Goal: Task Accomplishment & Management: Manage account settings

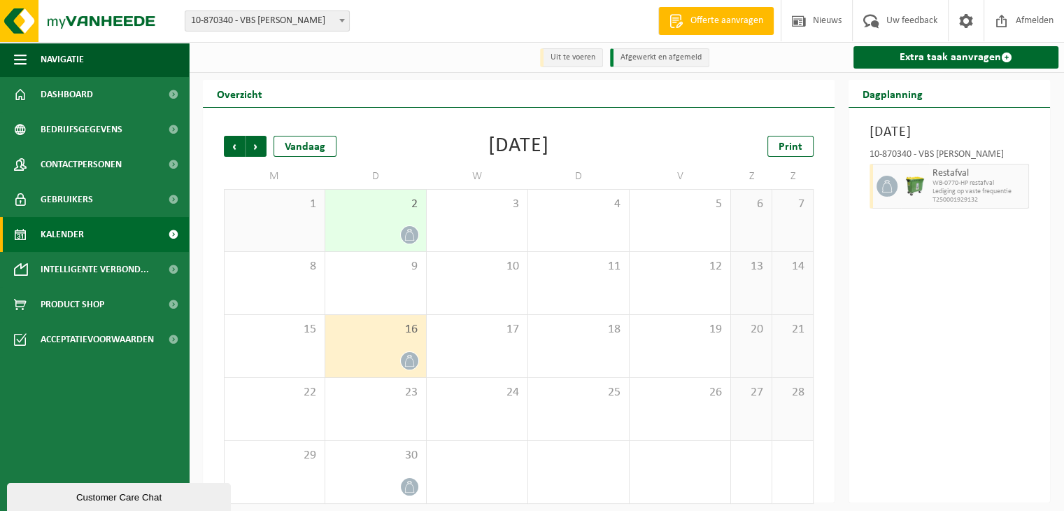
scroll to position [8, 0]
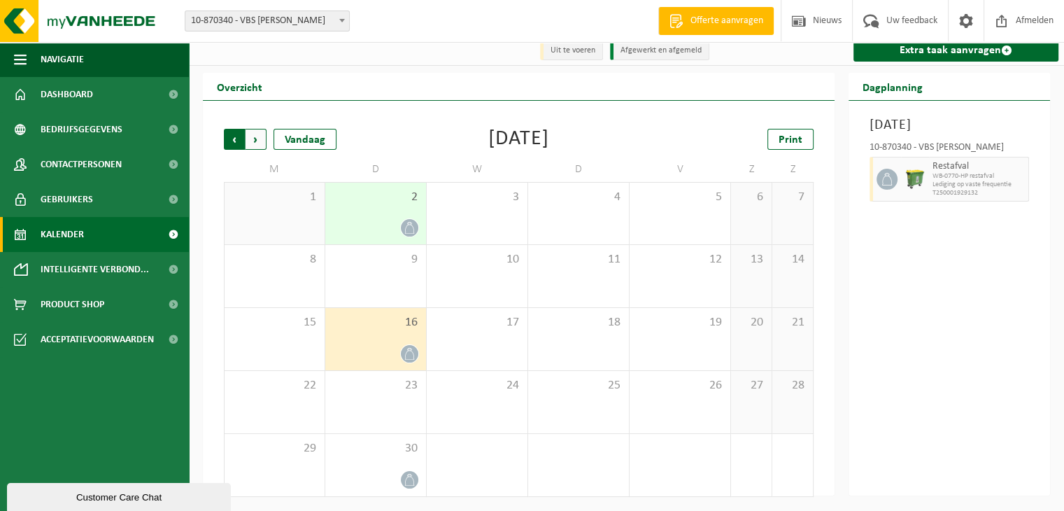
click at [260, 139] on span "Volgende" at bounding box center [256, 139] width 21 height 21
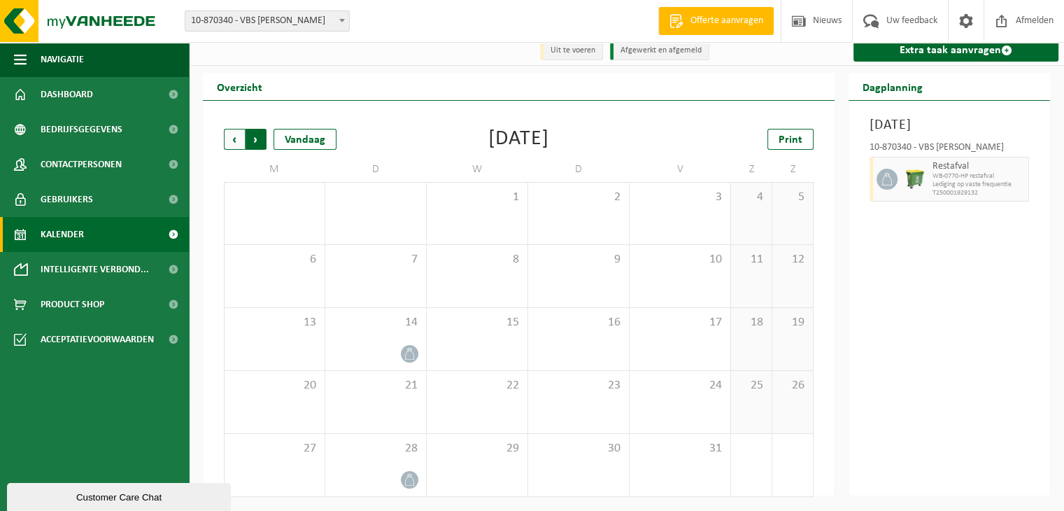
click at [234, 139] on span "Vorige" at bounding box center [234, 139] width 21 height 21
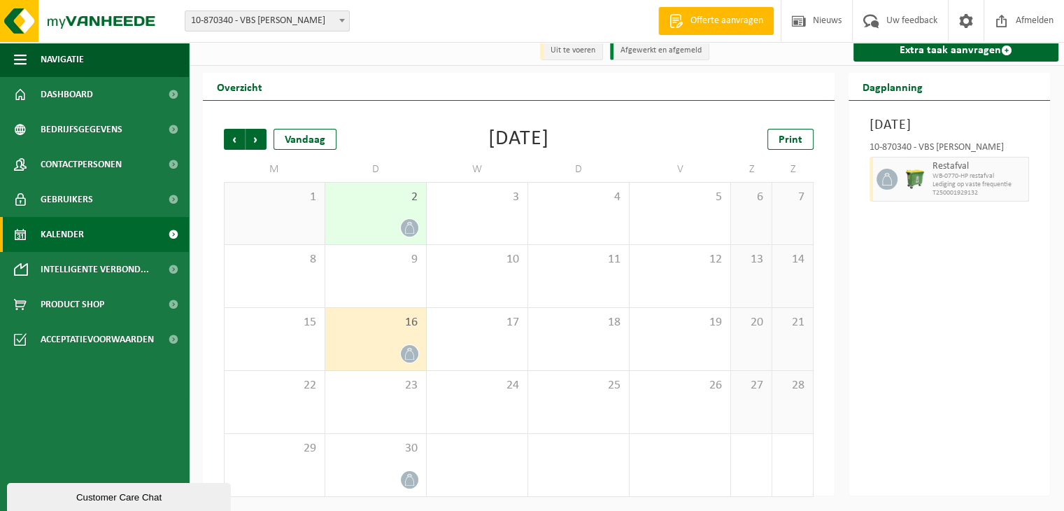
click at [408, 354] on icon at bounding box center [410, 354] width 12 height 12
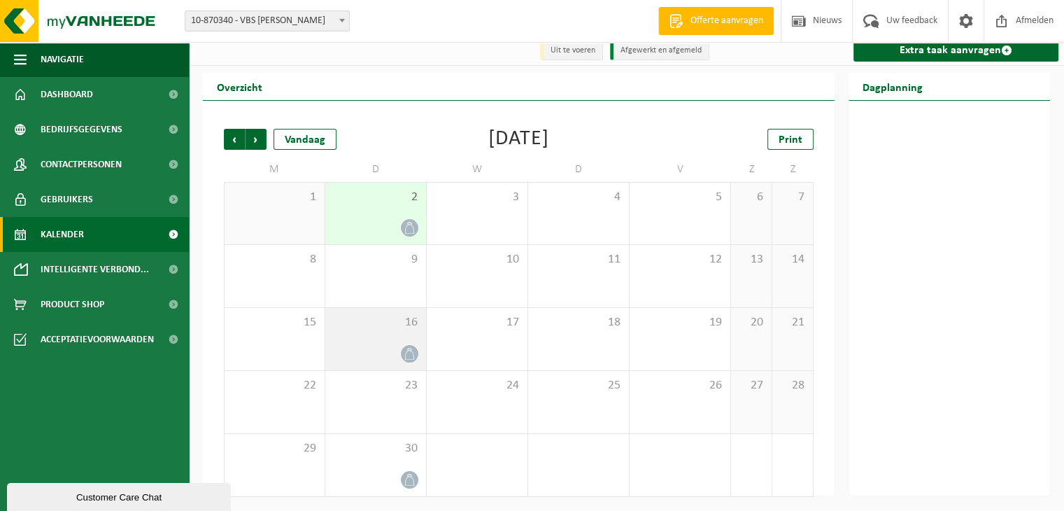
click at [404, 327] on span "16" at bounding box center [375, 322] width 87 height 15
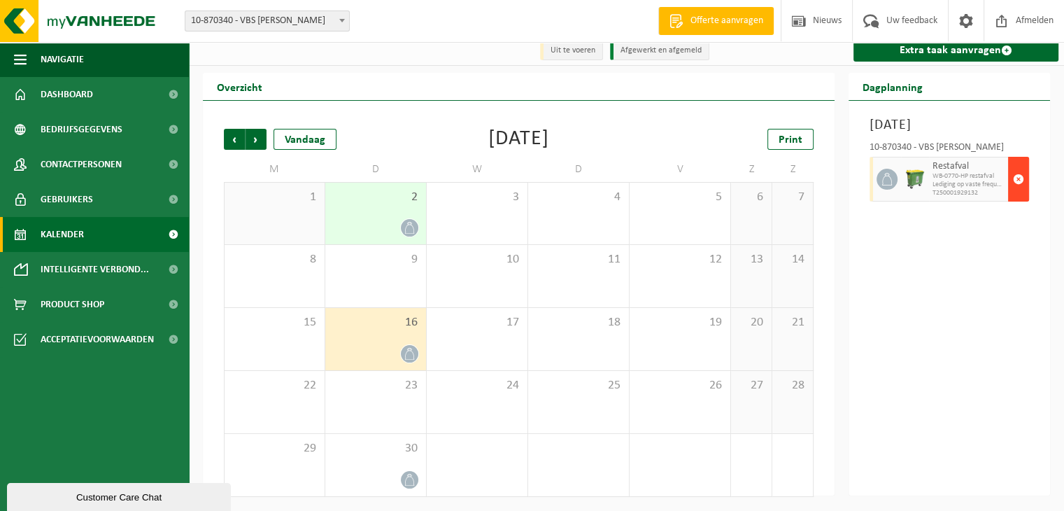
click at [1016, 193] on span "button" at bounding box center [1018, 179] width 11 height 28
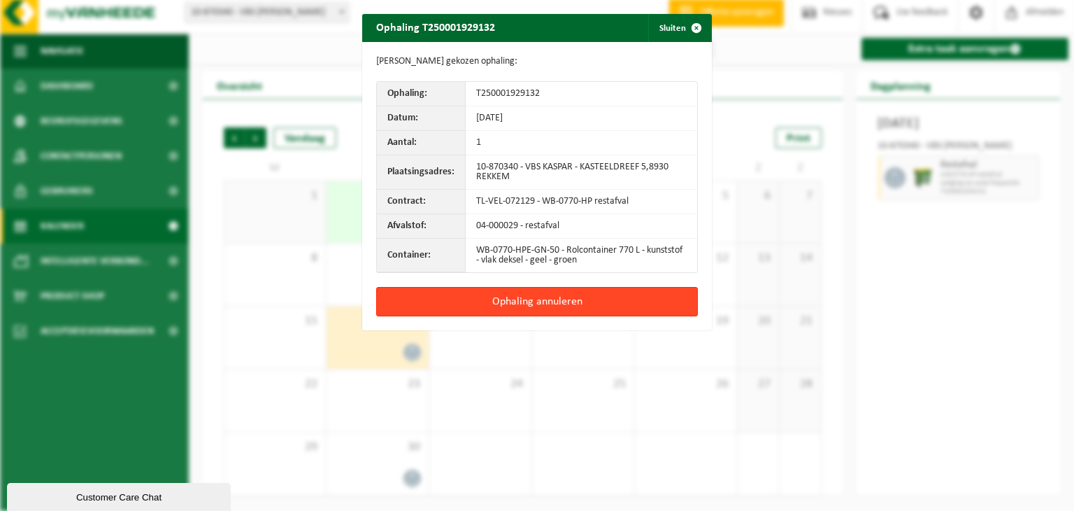
click at [553, 299] on button "Ophaling annuleren" at bounding box center [537, 301] width 322 height 29
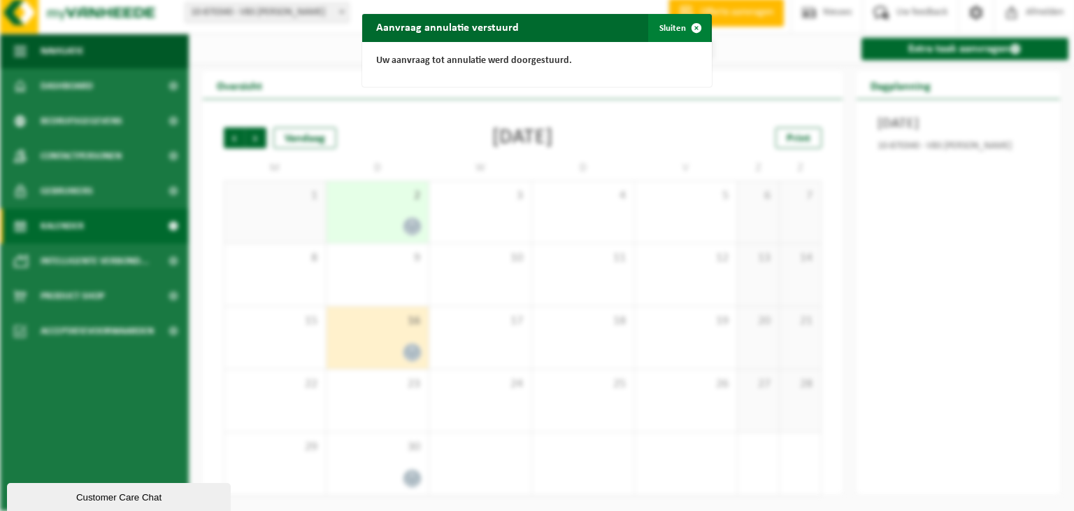
click at [690, 28] on span "button" at bounding box center [697, 28] width 28 height 28
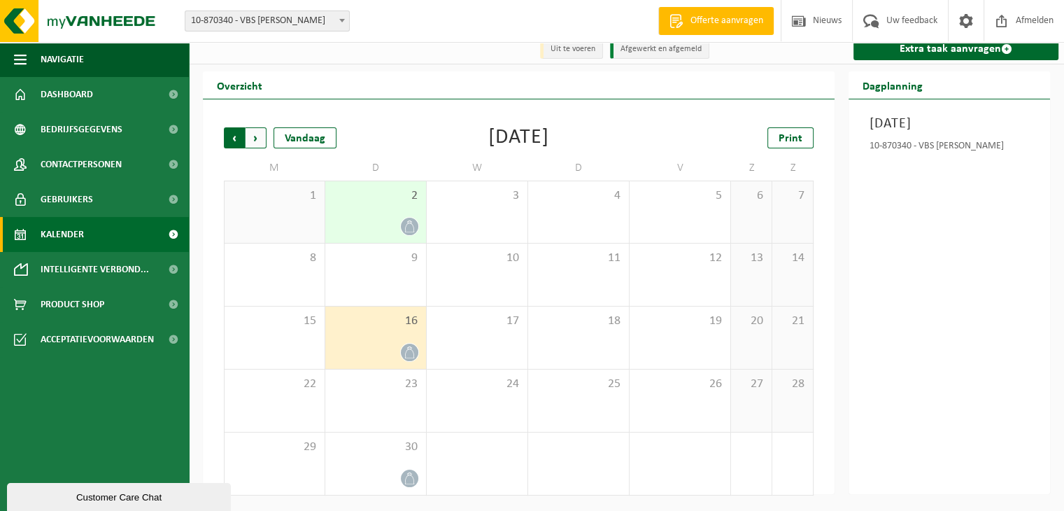
click at [257, 138] on span "Volgende" at bounding box center [256, 137] width 21 height 21
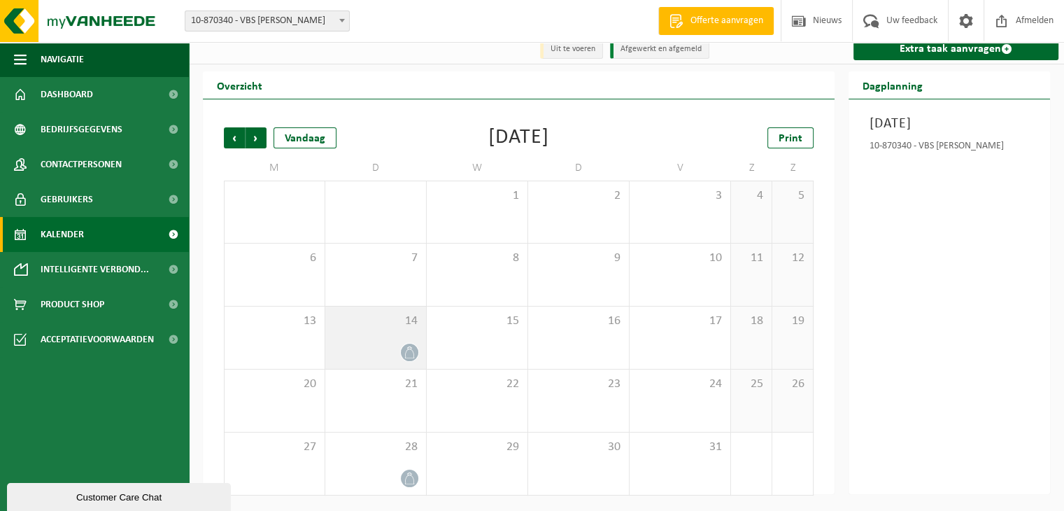
click at [413, 353] on icon at bounding box center [410, 352] width 12 height 12
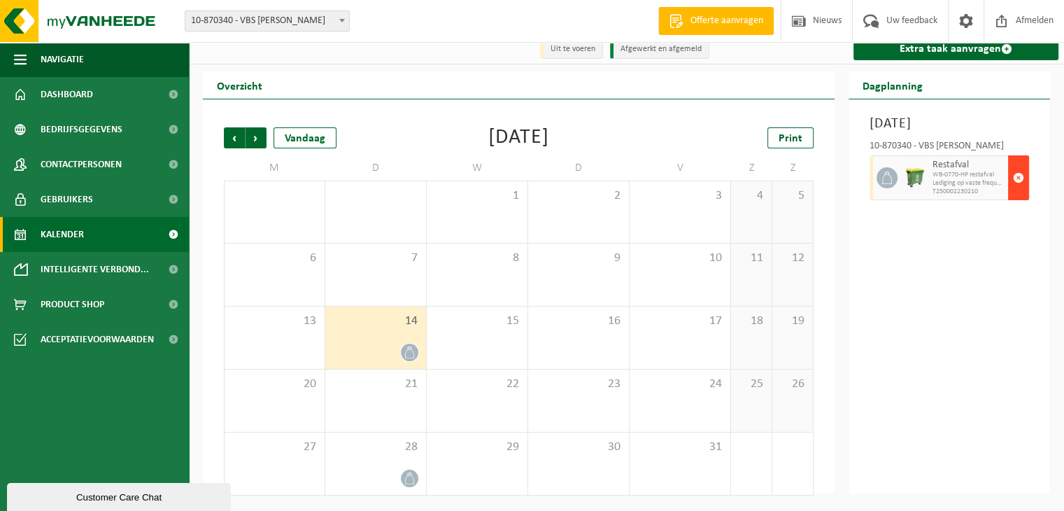
click at [1020, 173] on span "button" at bounding box center [1018, 178] width 11 height 28
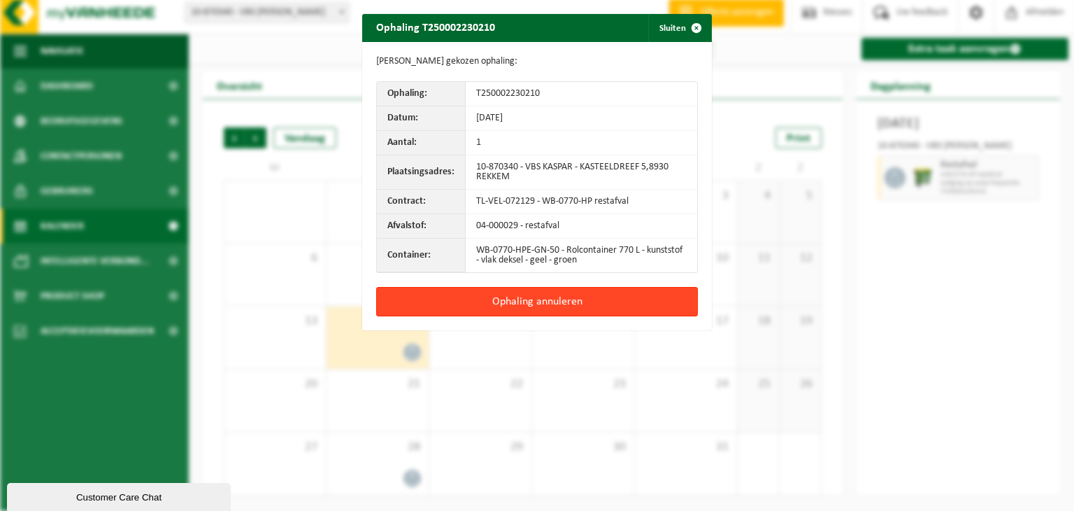
click at [564, 305] on button "Ophaling annuleren" at bounding box center [537, 301] width 322 height 29
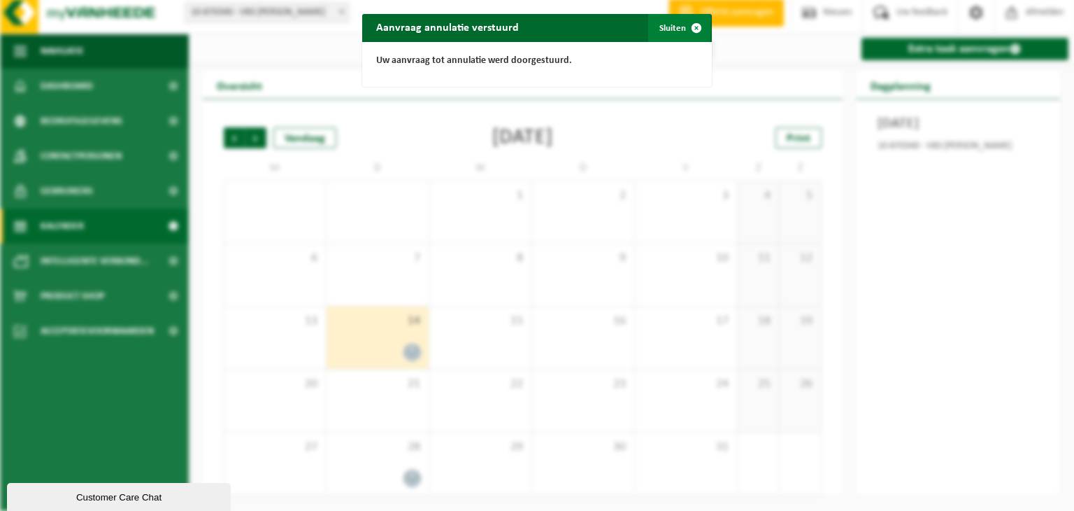
click at [691, 26] on span "button" at bounding box center [697, 28] width 28 height 28
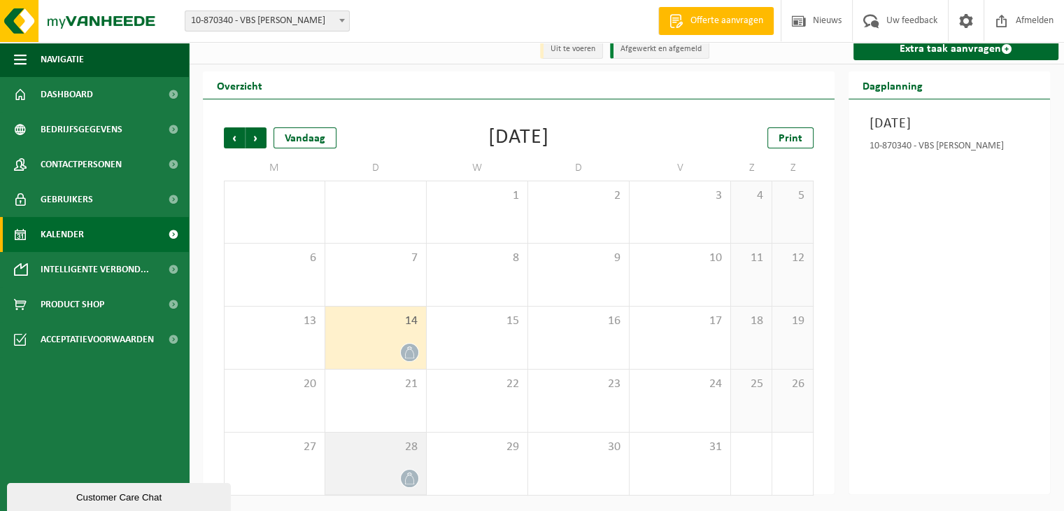
click at [410, 474] on icon at bounding box center [410, 478] width 12 height 12
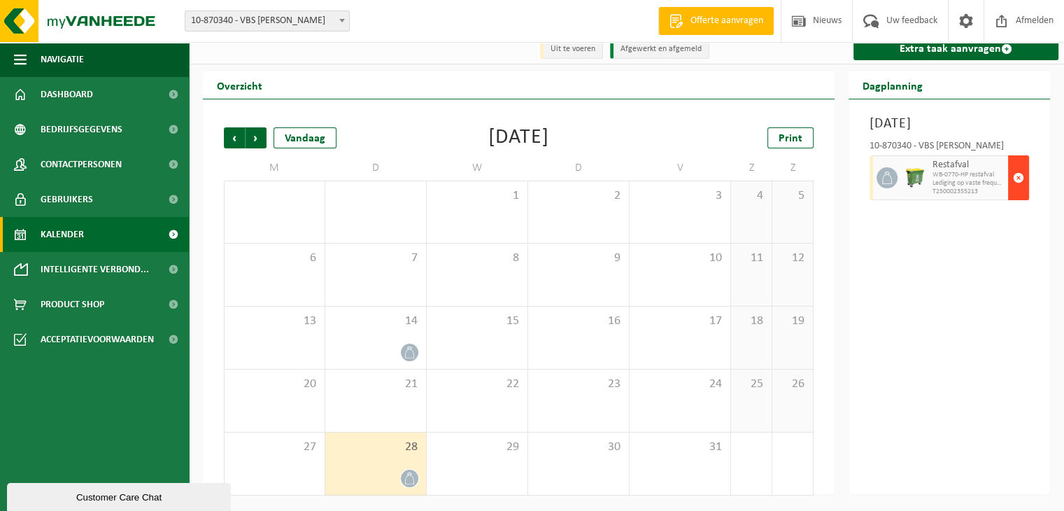
click at [1020, 178] on span "button" at bounding box center [1018, 178] width 11 height 28
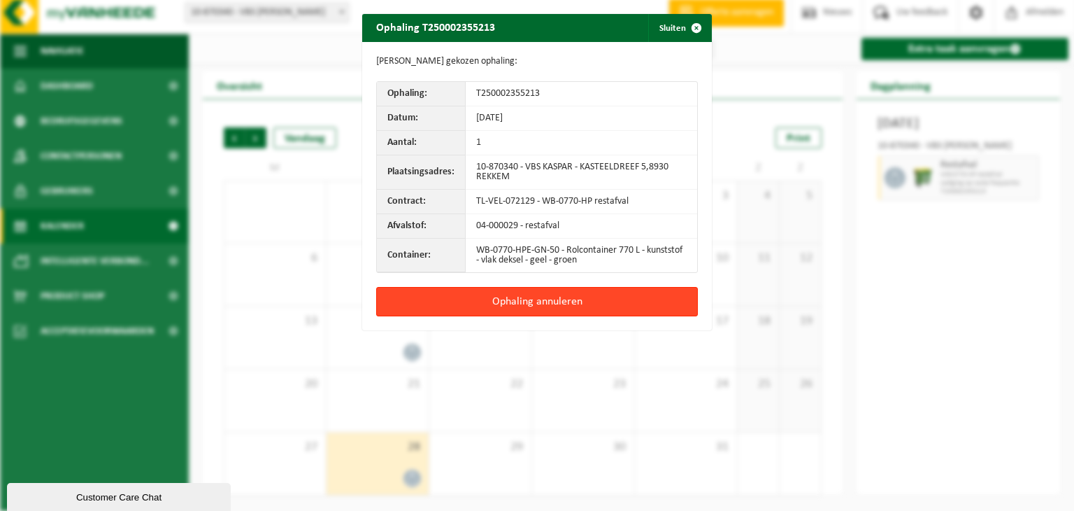
click at [559, 298] on button "Ophaling annuleren" at bounding box center [537, 301] width 322 height 29
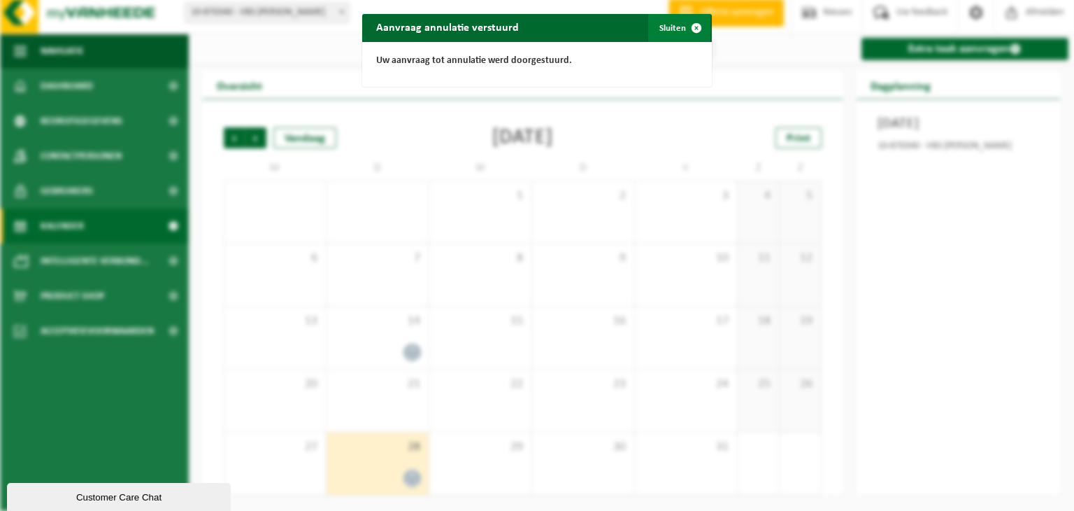
click at [690, 26] on span "button" at bounding box center [697, 28] width 28 height 28
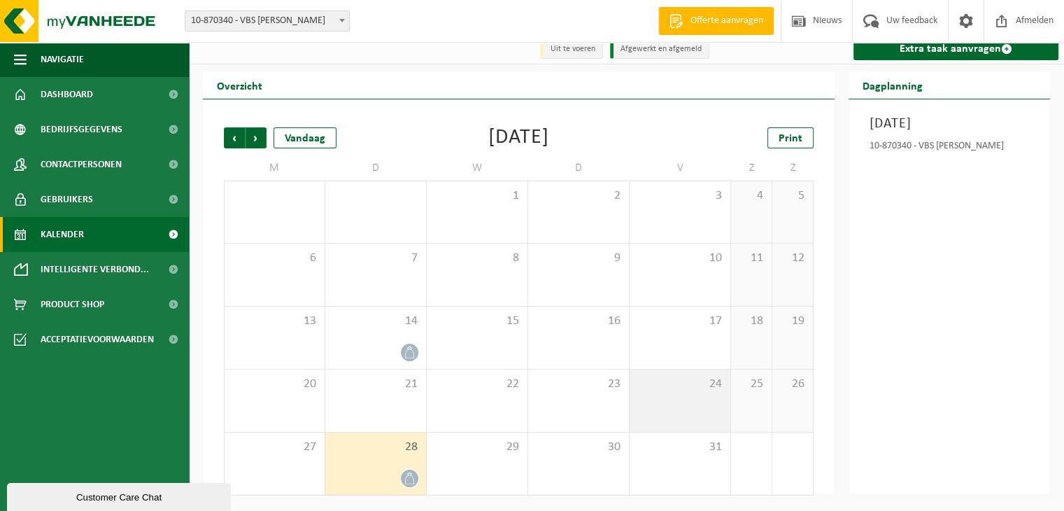
click at [685, 395] on div "24" at bounding box center [679, 400] width 101 height 62
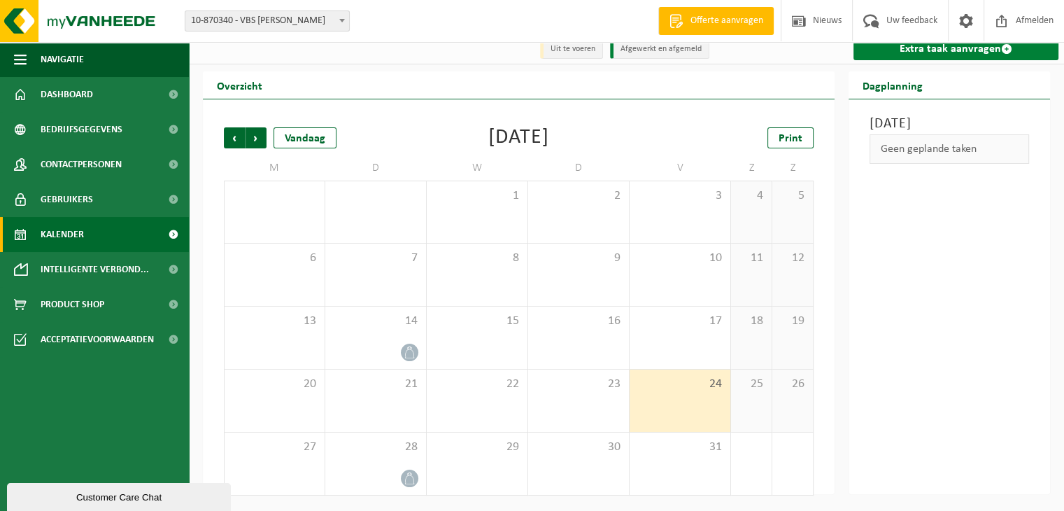
click at [1003, 52] on span at bounding box center [1006, 48] width 11 height 11
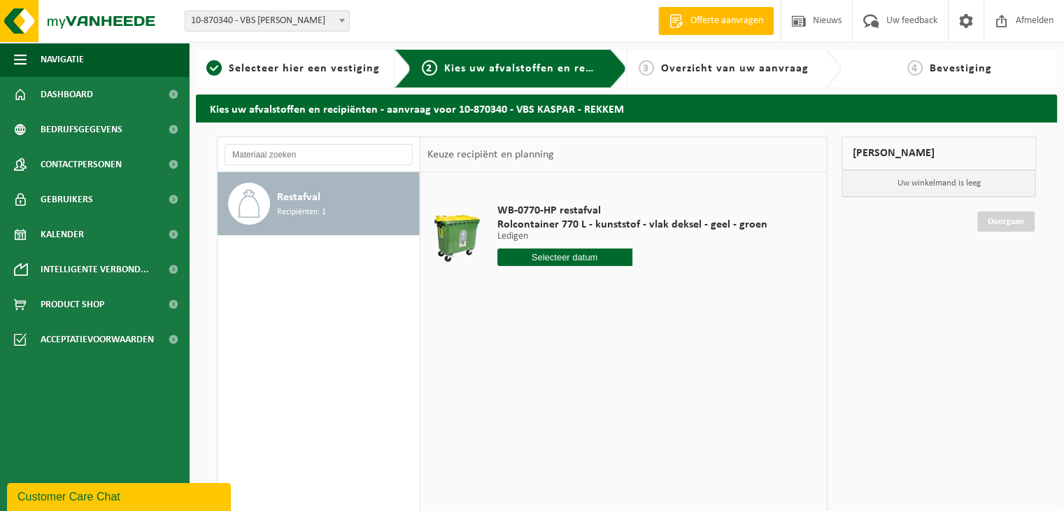
click at [568, 265] on input "text" at bounding box center [564, 256] width 135 height 17
click at [786, 291] on td "WB-0770-HP restafval Rolcontainer 770 L - kunststof - vlak deksel - geel - groe…" at bounding box center [654, 238] width 334 height 118
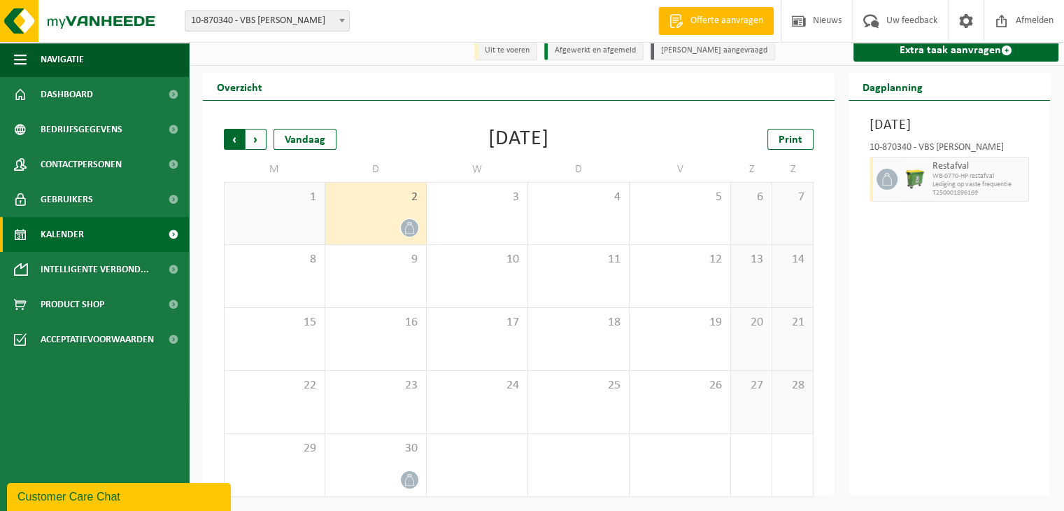
click at [257, 138] on span "Volgende" at bounding box center [256, 139] width 21 height 21
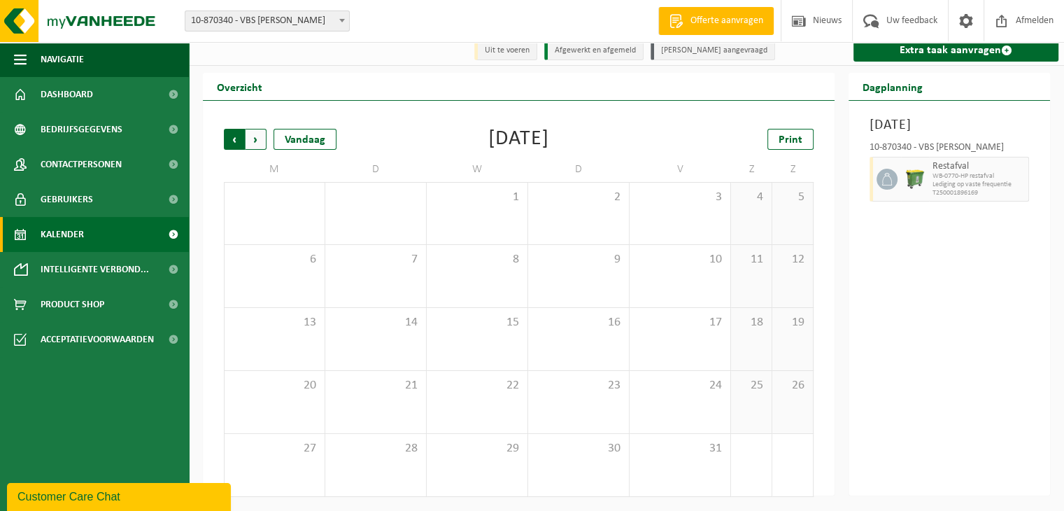
click at [257, 143] on span "Volgende" at bounding box center [256, 139] width 21 height 21
click at [411, 356] on icon at bounding box center [410, 354] width 12 height 12
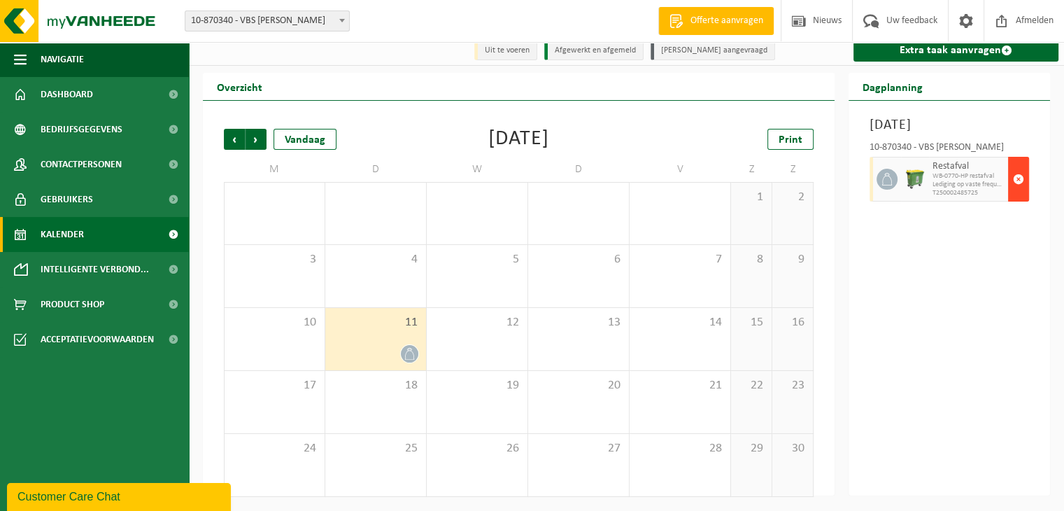
click at [1019, 193] on span "button" at bounding box center [1018, 179] width 11 height 28
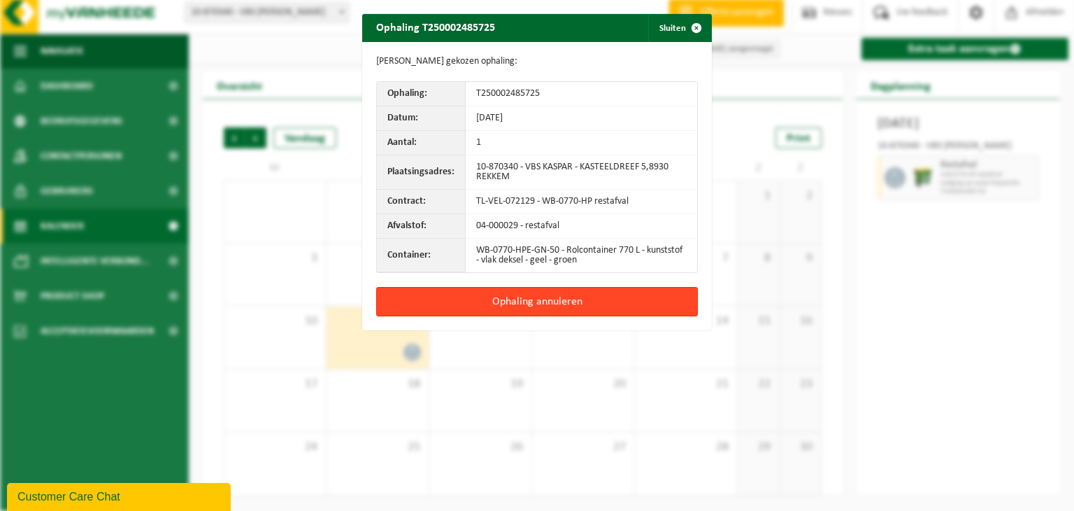
click at [540, 301] on button "Ophaling annuleren" at bounding box center [537, 301] width 322 height 29
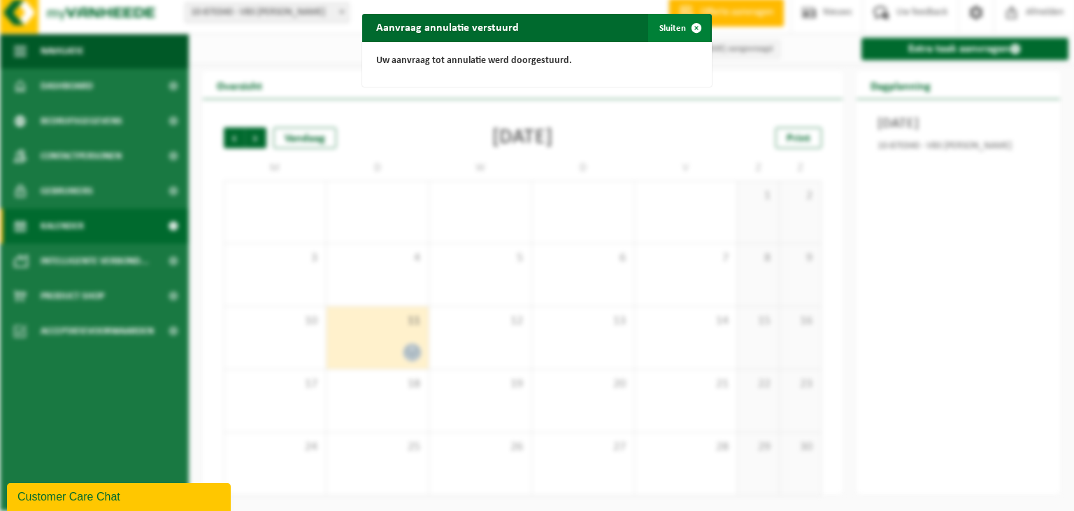
click at [694, 27] on span "button" at bounding box center [697, 28] width 28 height 28
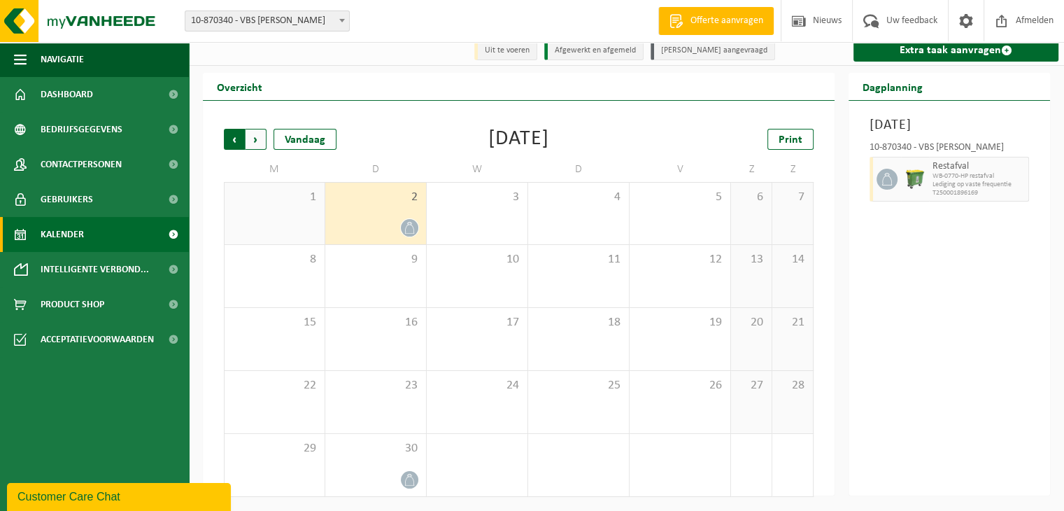
click at [257, 136] on span "Volgende" at bounding box center [256, 139] width 21 height 21
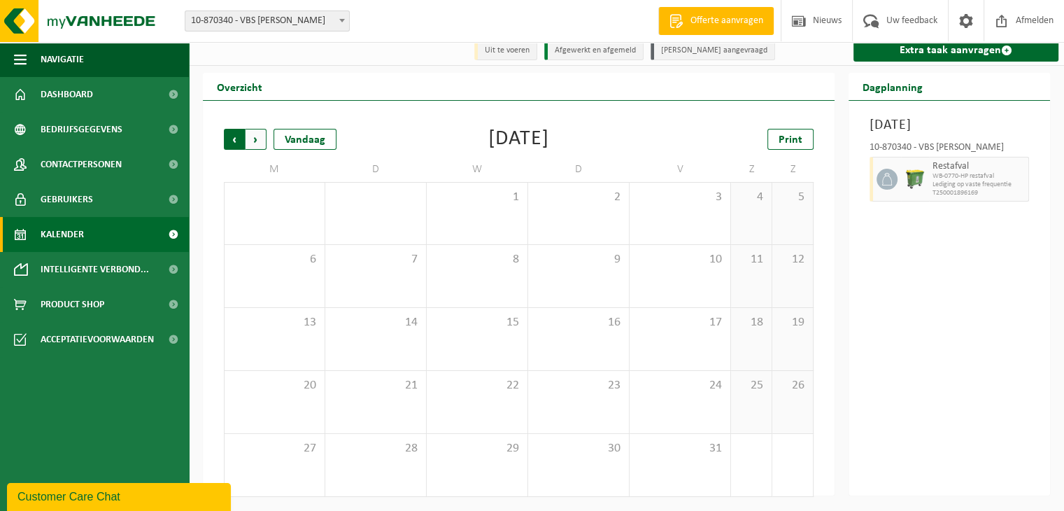
click at [254, 141] on span "Volgende" at bounding box center [256, 139] width 21 height 21
click at [257, 138] on span "Volgende" at bounding box center [256, 139] width 21 height 21
click at [248, 138] on span "Volgende" at bounding box center [256, 139] width 21 height 21
click at [252, 145] on span "Volgende" at bounding box center [256, 139] width 21 height 21
click at [232, 142] on span "Vorige" at bounding box center [234, 139] width 21 height 21
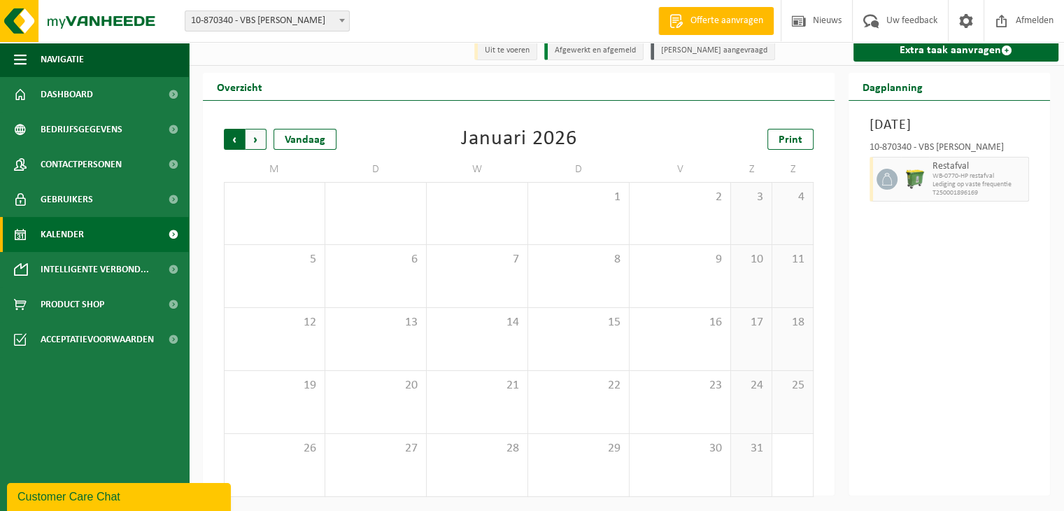
click at [258, 138] on span "Volgende" at bounding box center [256, 139] width 21 height 21
click at [257, 142] on span "Volgende" at bounding box center [256, 139] width 21 height 21
click at [255, 135] on span "Volgende" at bounding box center [256, 137] width 21 height 21
click at [252, 141] on span "Volgende" at bounding box center [256, 139] width 21 height 21
click at [234, 143] on span "Vorige" at bounding box center [234, 139] width 21 height 21
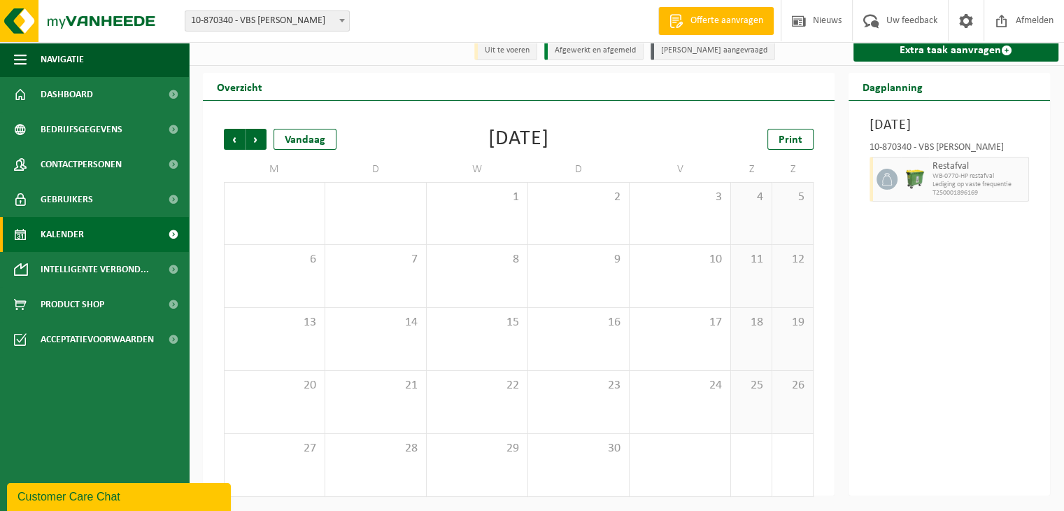
click at [234, 143] on span "Vorige" at bounding box center [234, 139] width 21 height 21
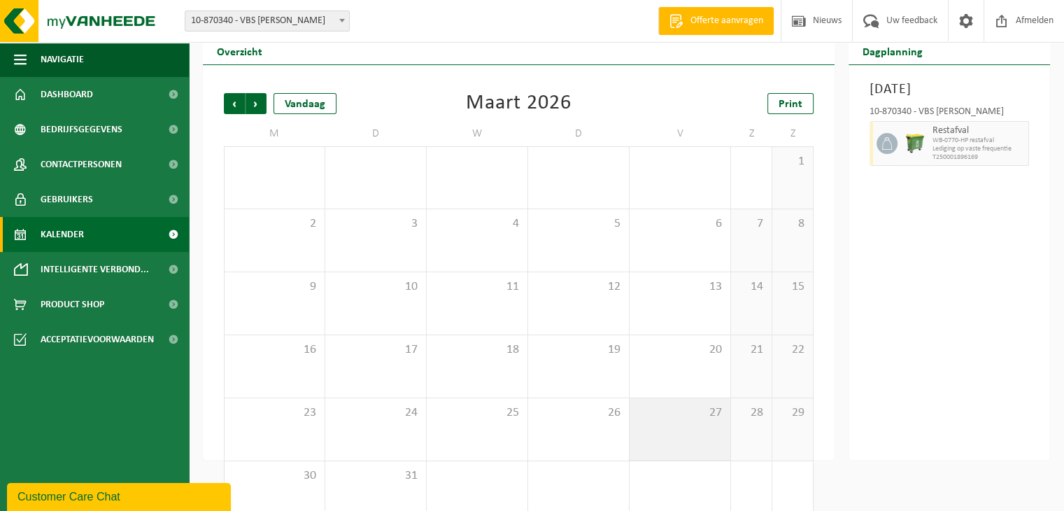
scroll to position [71, 0]
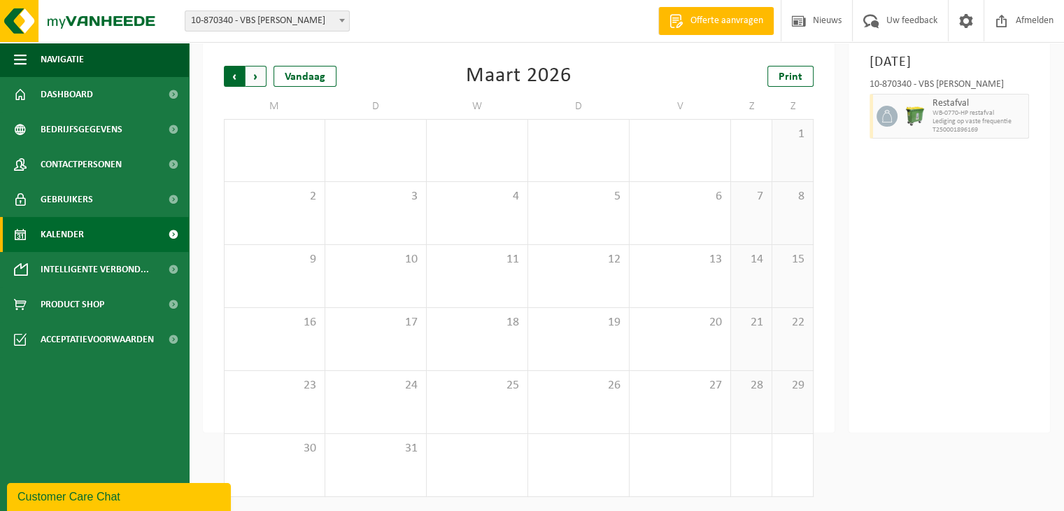
click at [258, 78] on span "Volgende" at bounding box center [256, 76] width 21 height 21
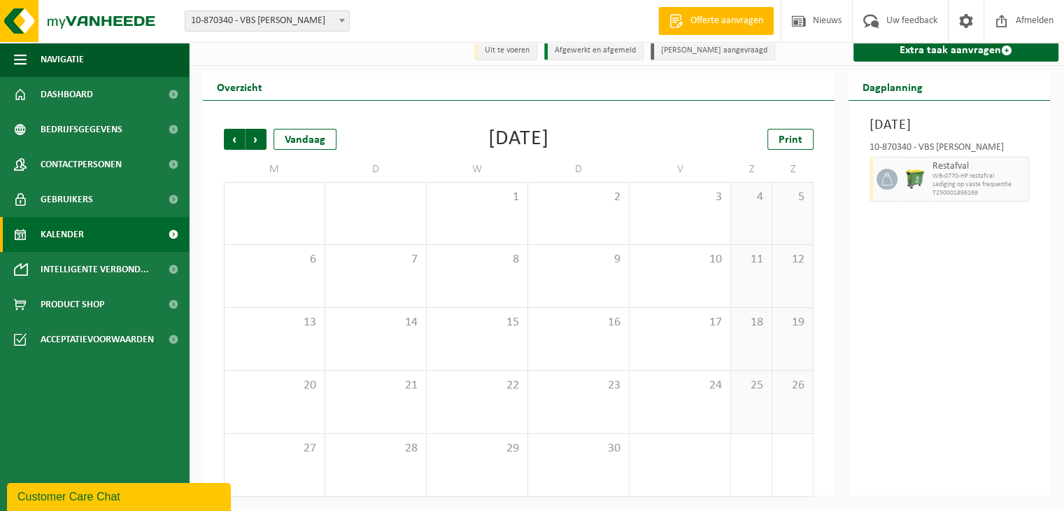
scroll to position [8, 0]
click at [255, 134] on span "Volgende" at bounding box center [256, 139] width 21 height 21
click at [259, 141] on span "Volgende" at bounding box center [256, 139] width 21 height 21
click at [257, 143] on span "Volgende" at bounding box center [256, 139] width 21 height 21
